Goal: Task Accomplishment & Management: Manage account settings

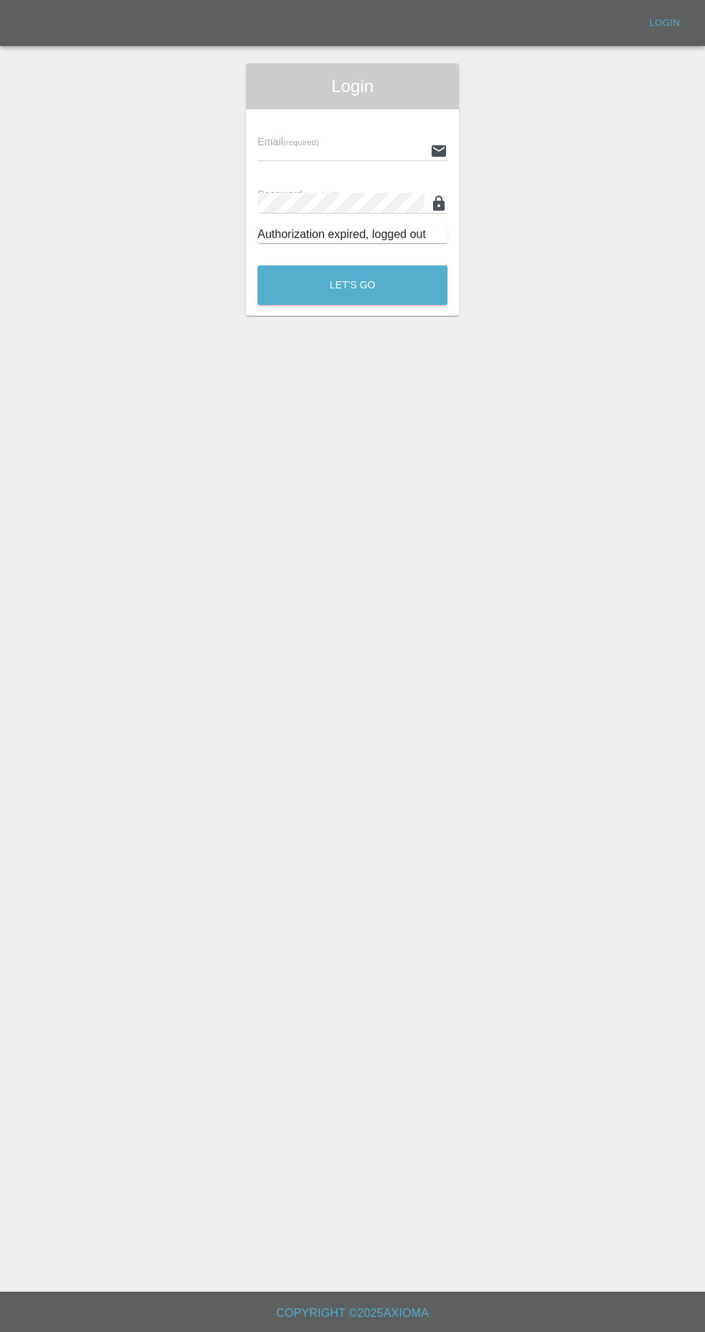
click at [357, 140] on input "text" at bounding box center [341, 150] width 167 height 21
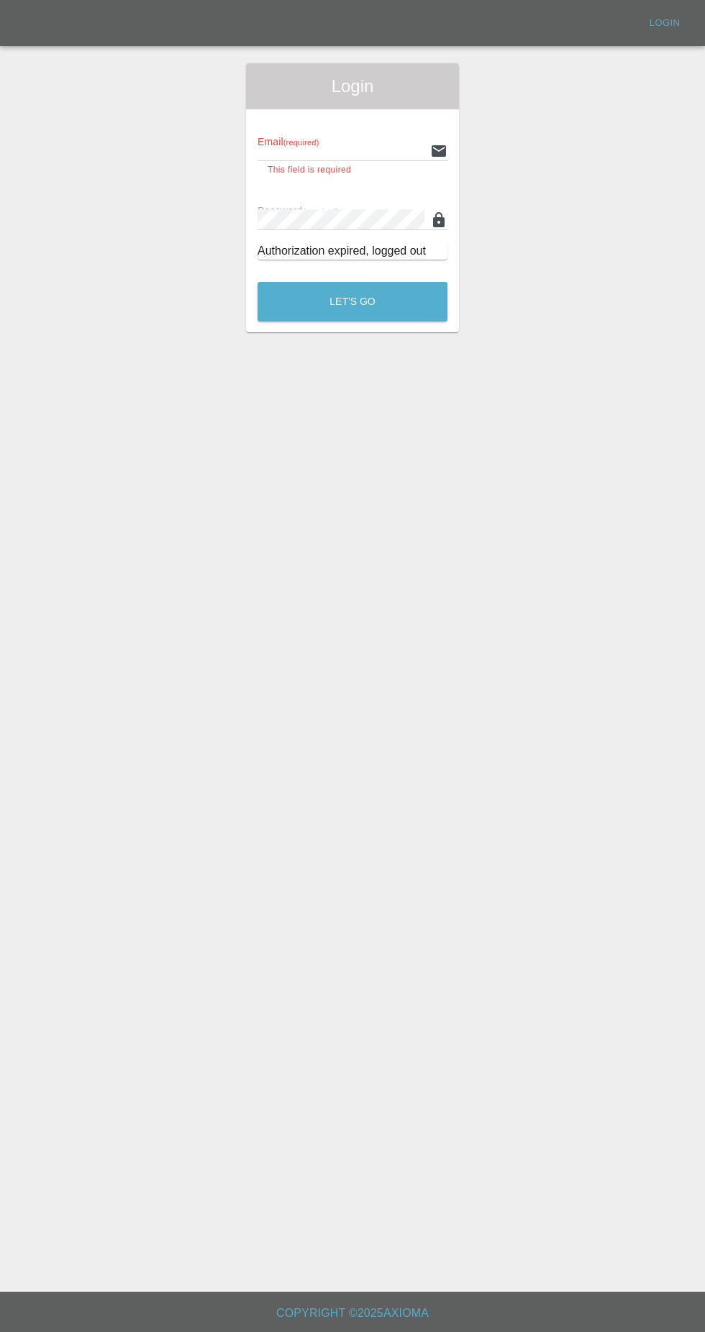
type input "[EMAIL_ADDRESS][DOMAIN_NAME]"
click at [258, 282] on button "Let's Go" at bounding box center [353, 302] width 190 height 40
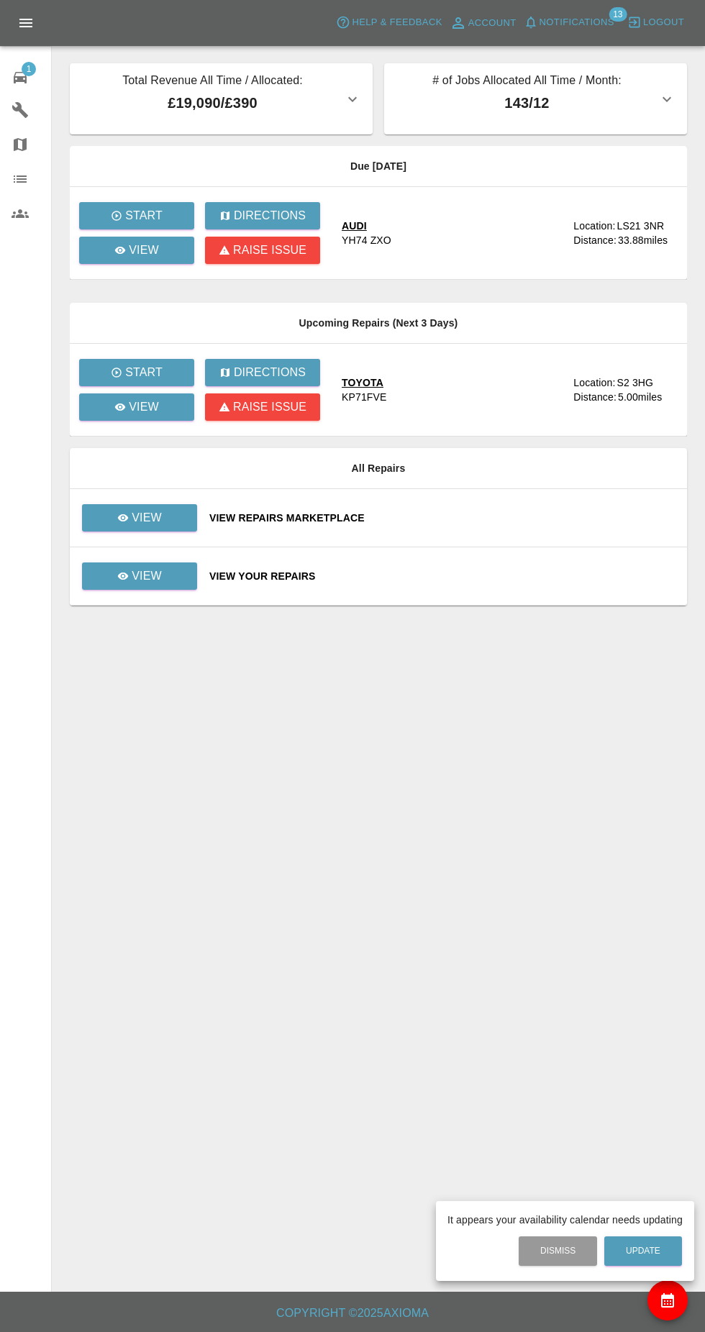
click at [158, 263] on div at bounding box center [352, 666] width 705 height 1332
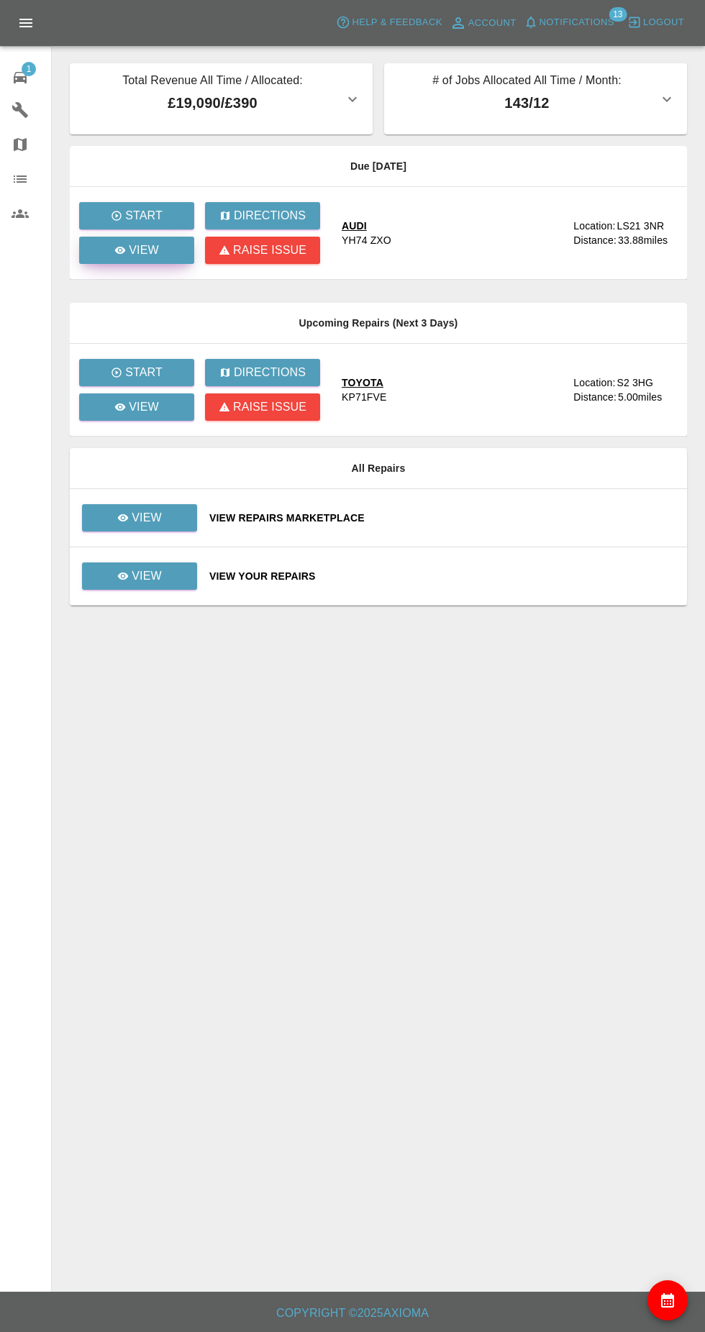
click at [162, 260] on link "View" at bounding box center [136, 250] width 115 height 27
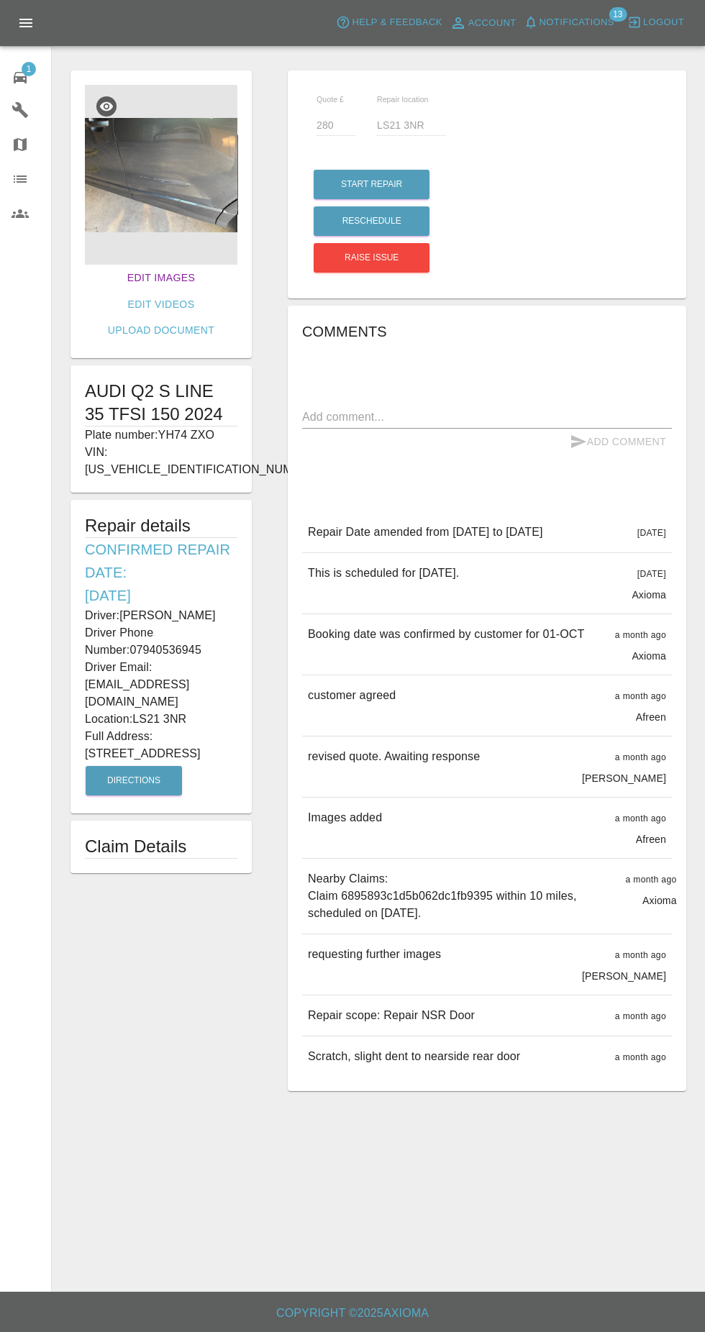
click at [137, 278] on link "Edit Images" at bounding box center [161, 278] width 79 height 27
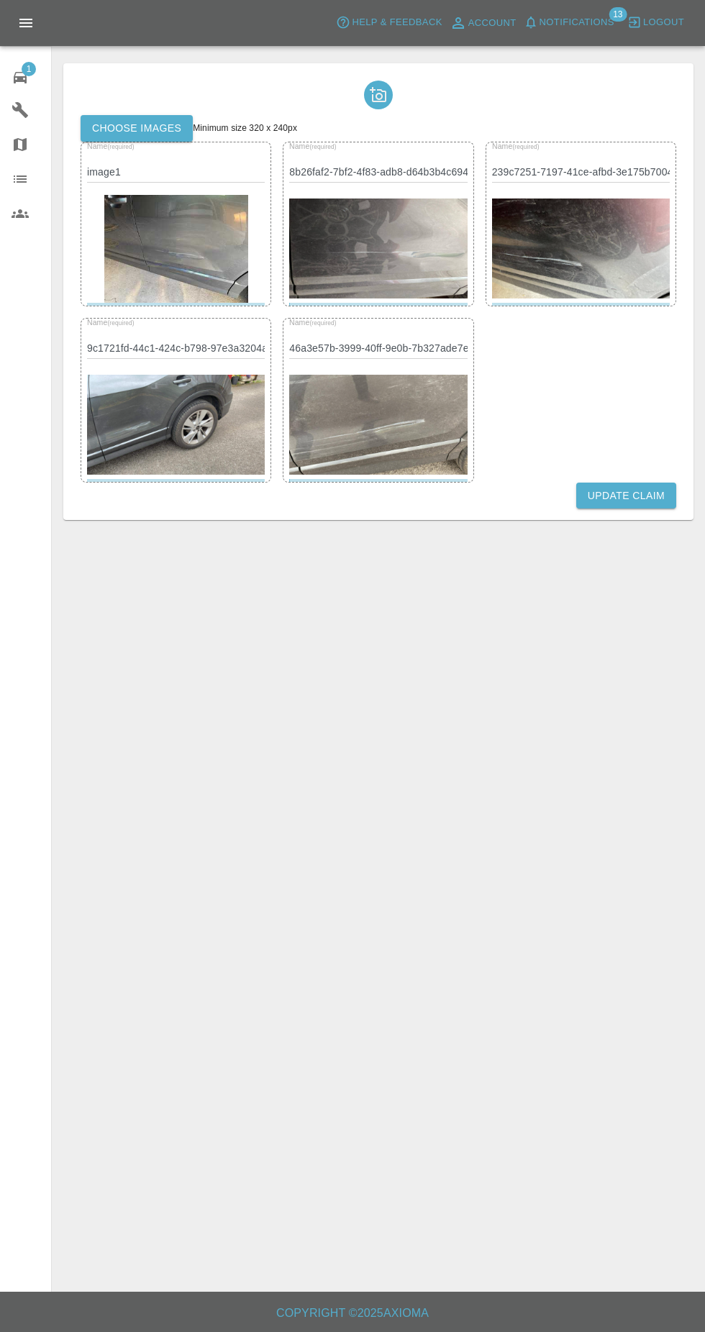
click at [160, 127] on label "Choose images" at bounding box center [137, 128] width 112 height 27
click at [0, 0] on input "Choose images" at bounding box center [0, 0] width 0 height 0
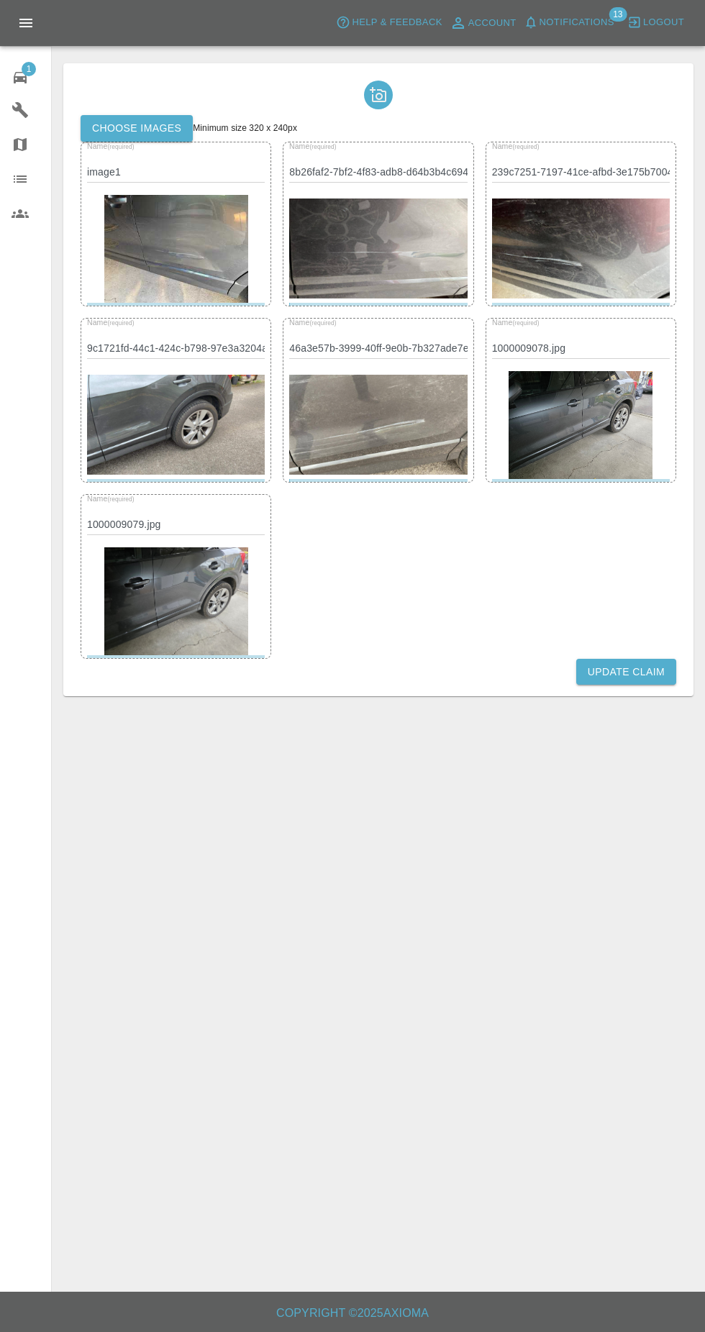
click at [633, 672] on button "Update Claim" at bounding box center [626, 672] width 100 height 27
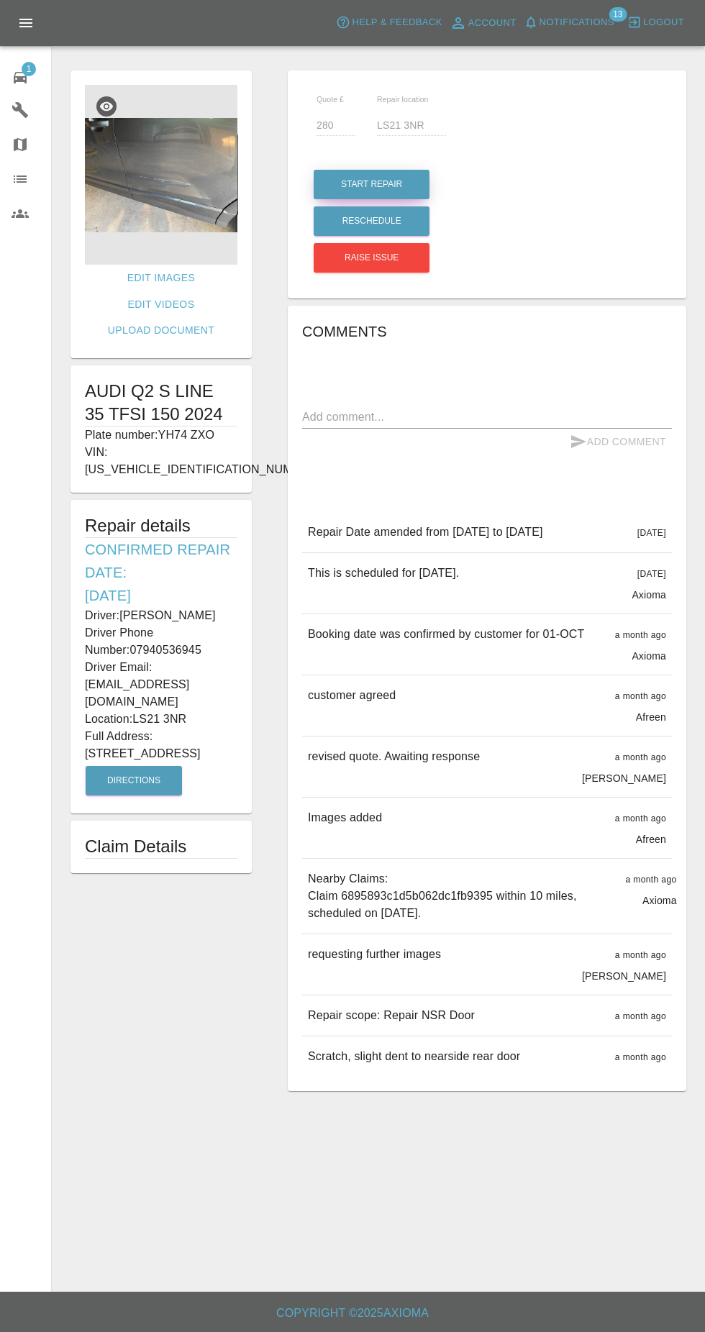
click at [408, 173] on button "Start Repair" at bounding box center [372, 184] width 116 height 29
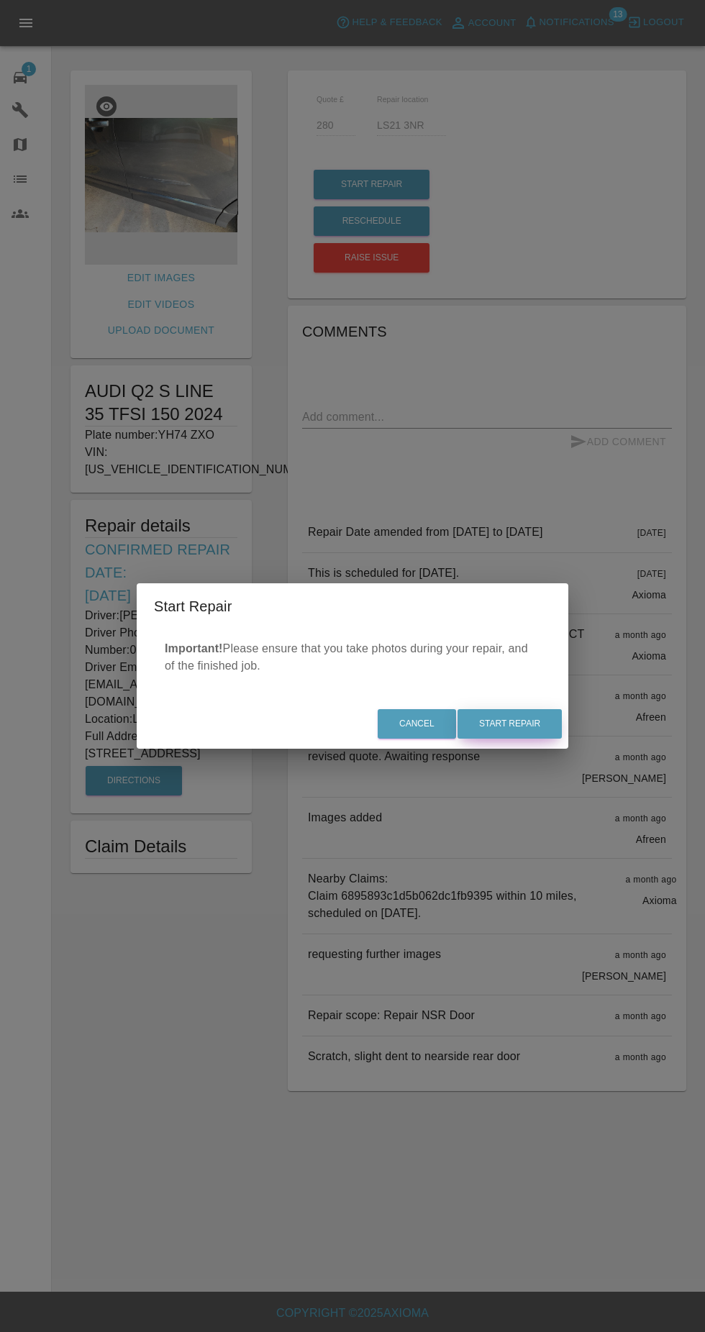
click at [538, 729] on button "Start Repair" at bounding box center [510, 723] width 104 height 29
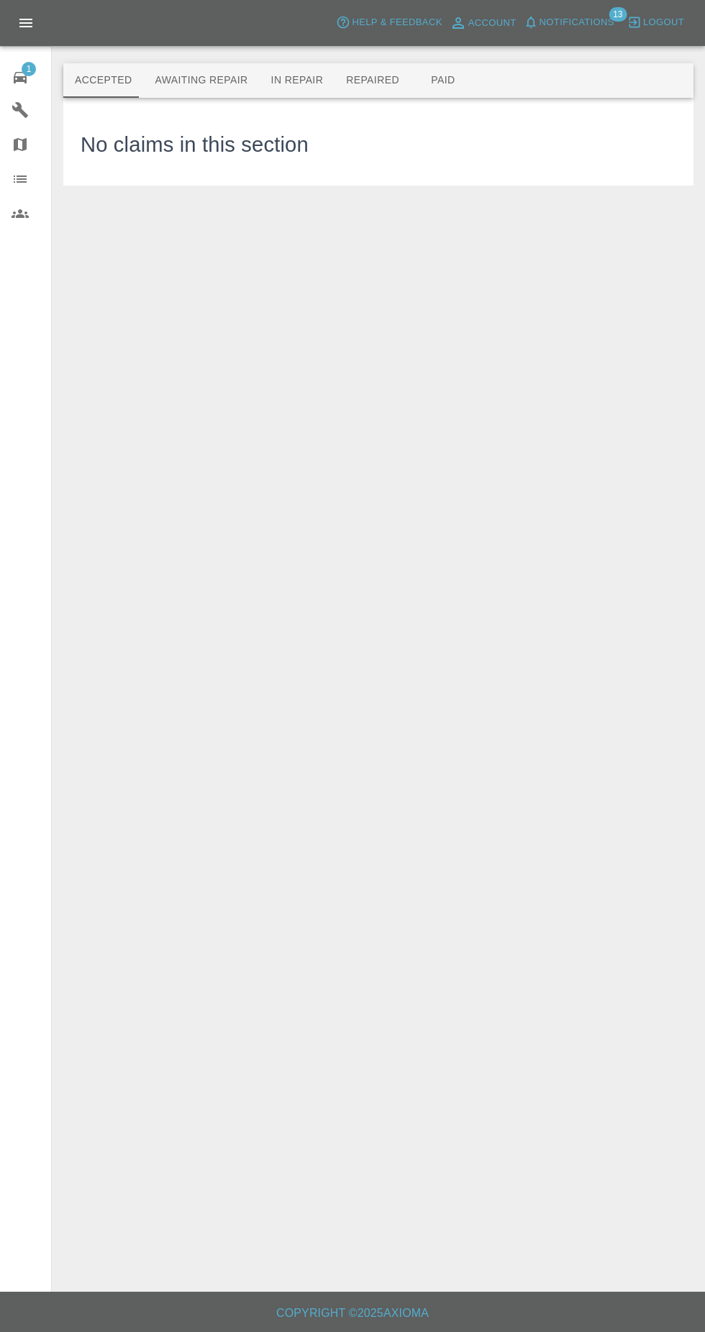
click at [286, 80] on button "In Repair" at bounding box center [298, 80] width 76 height 35
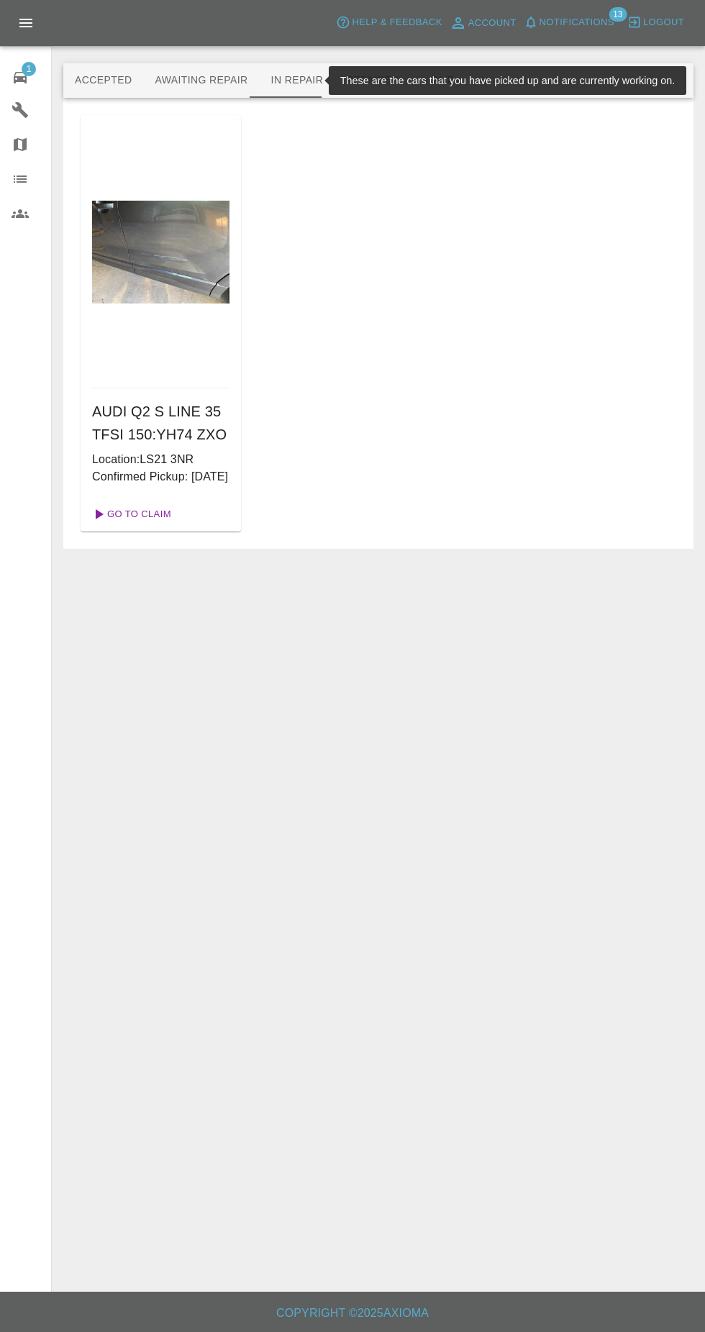
click at [162, 526] on link "Go To Claim" at bounding box center [130, 514] width 88 height 23
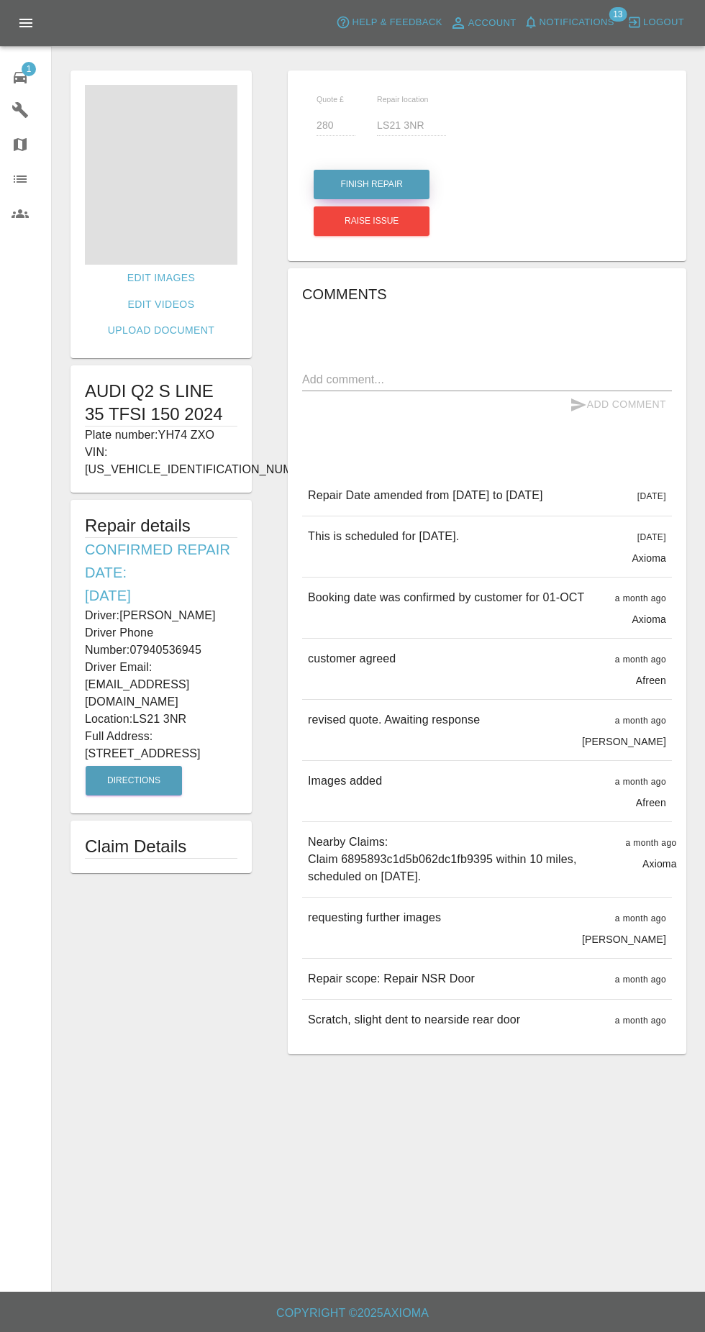
click at [396, 184] on button "Finish Repair" at bounding box center [372, 184] width 116 height 29
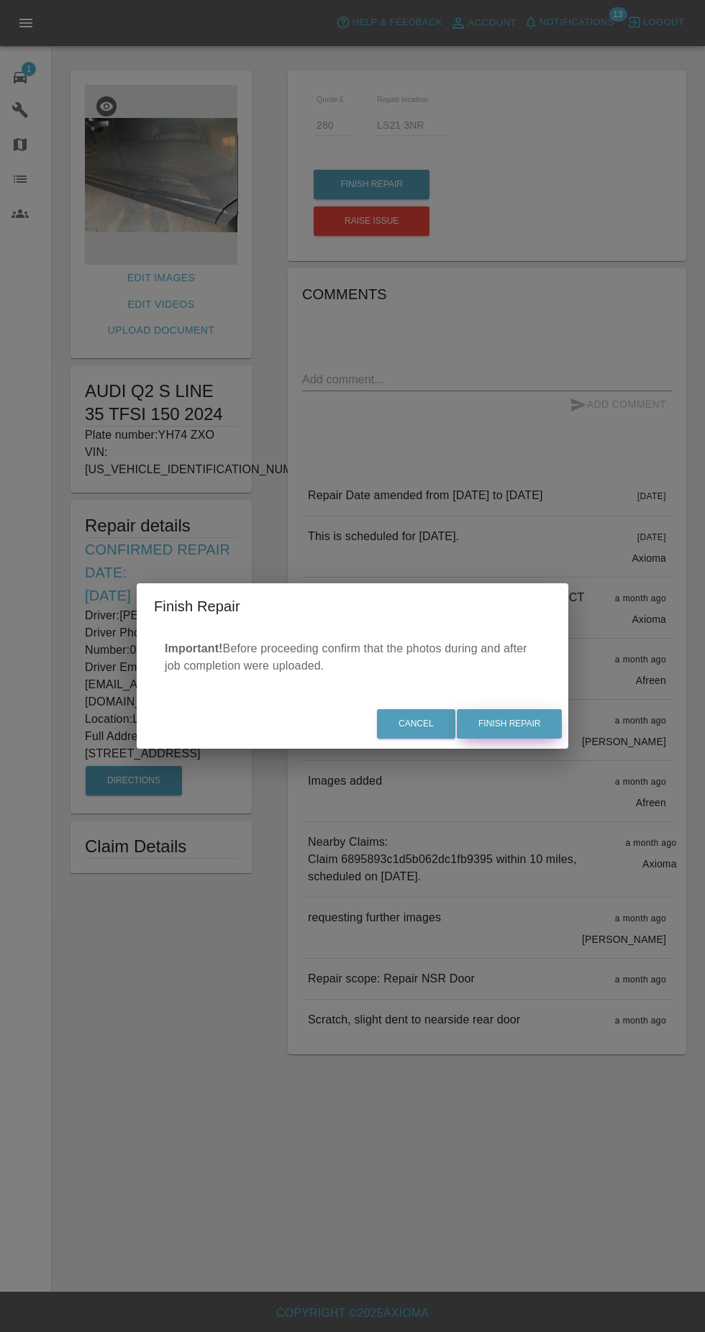
click at [540, 722] on button "Finish Repair" at bounding box center [509, 723] width 105 height 29
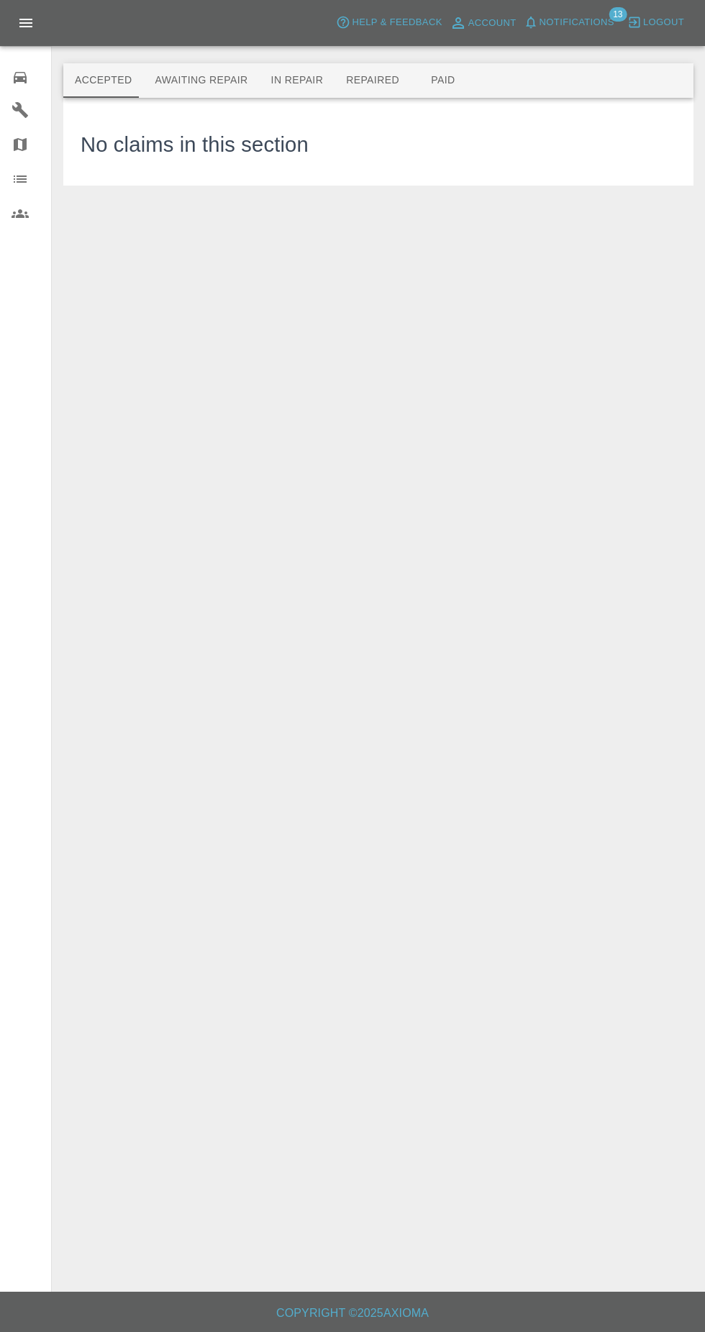
click at [288, 80] on button "In Repair" at bounding box center [298, 80] width 76 height 35
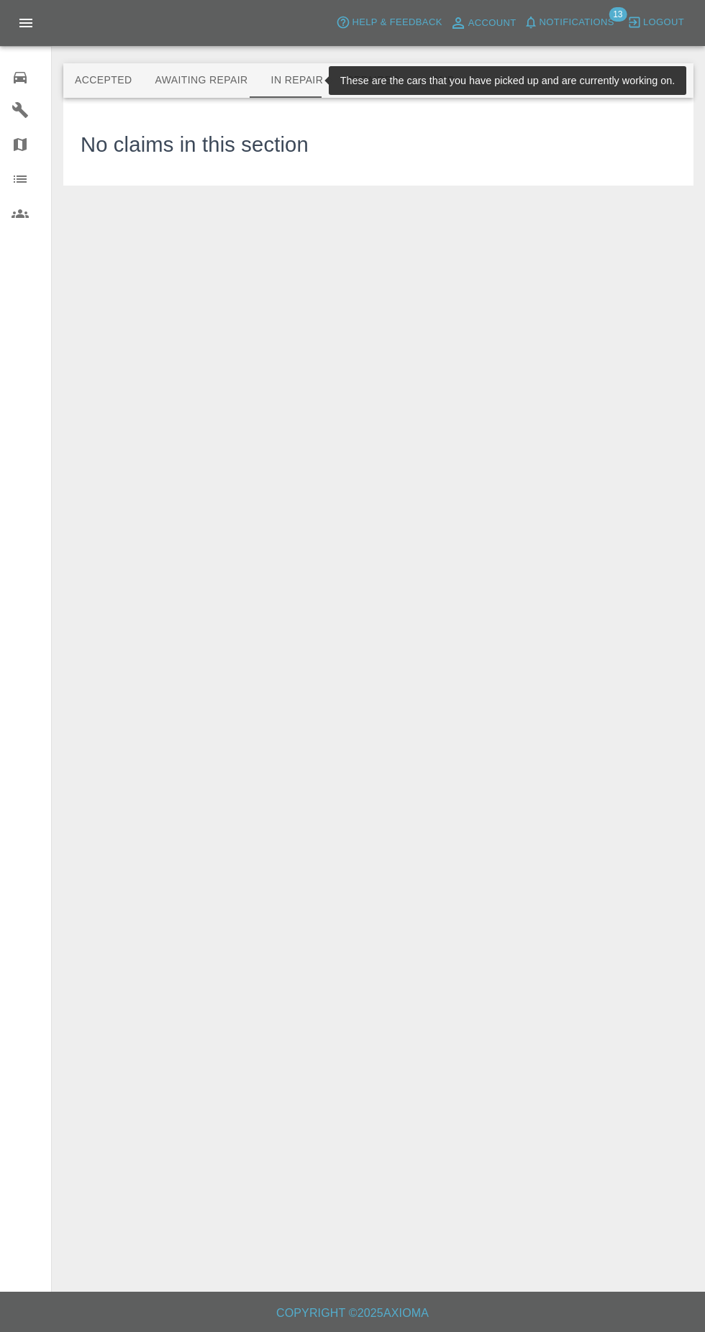
click at [371, 75] on button "Repaired" at bounding box center [373, 80] width 76 height 35
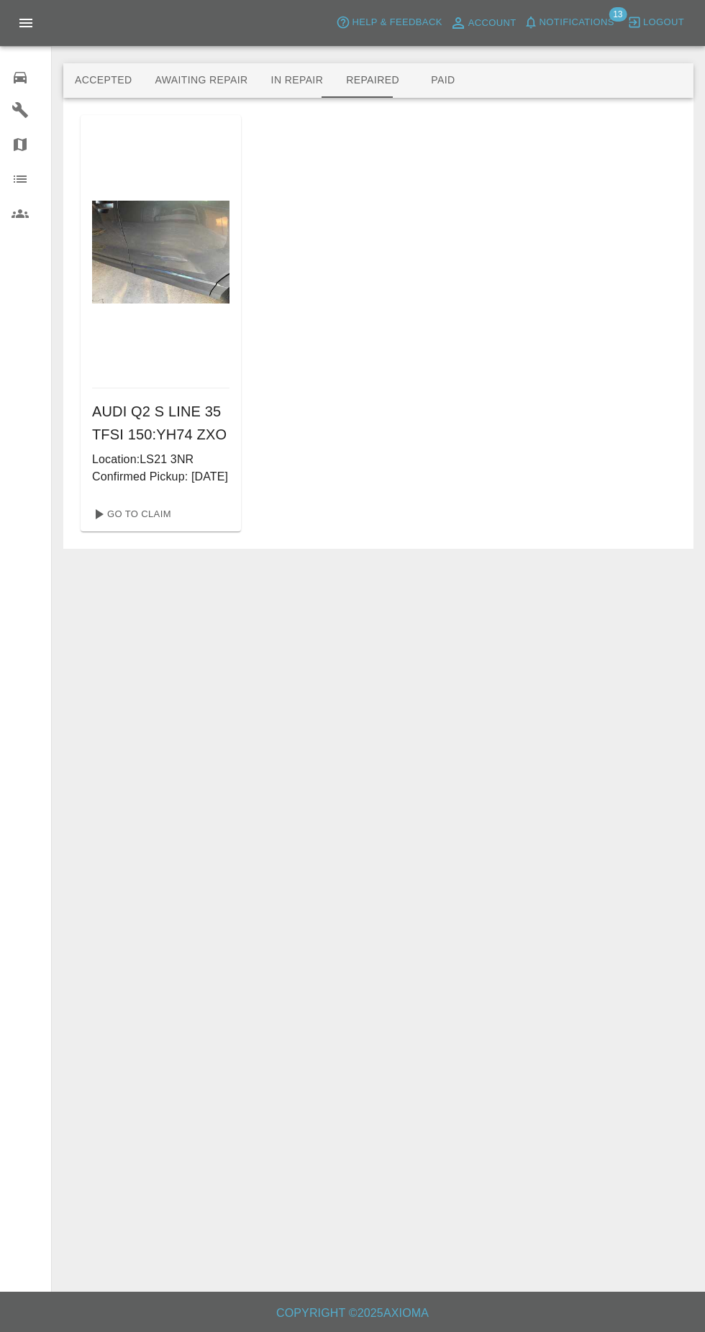
scroll to position [11, 0]
